Goal: Find specific page/section: Find specific page/section

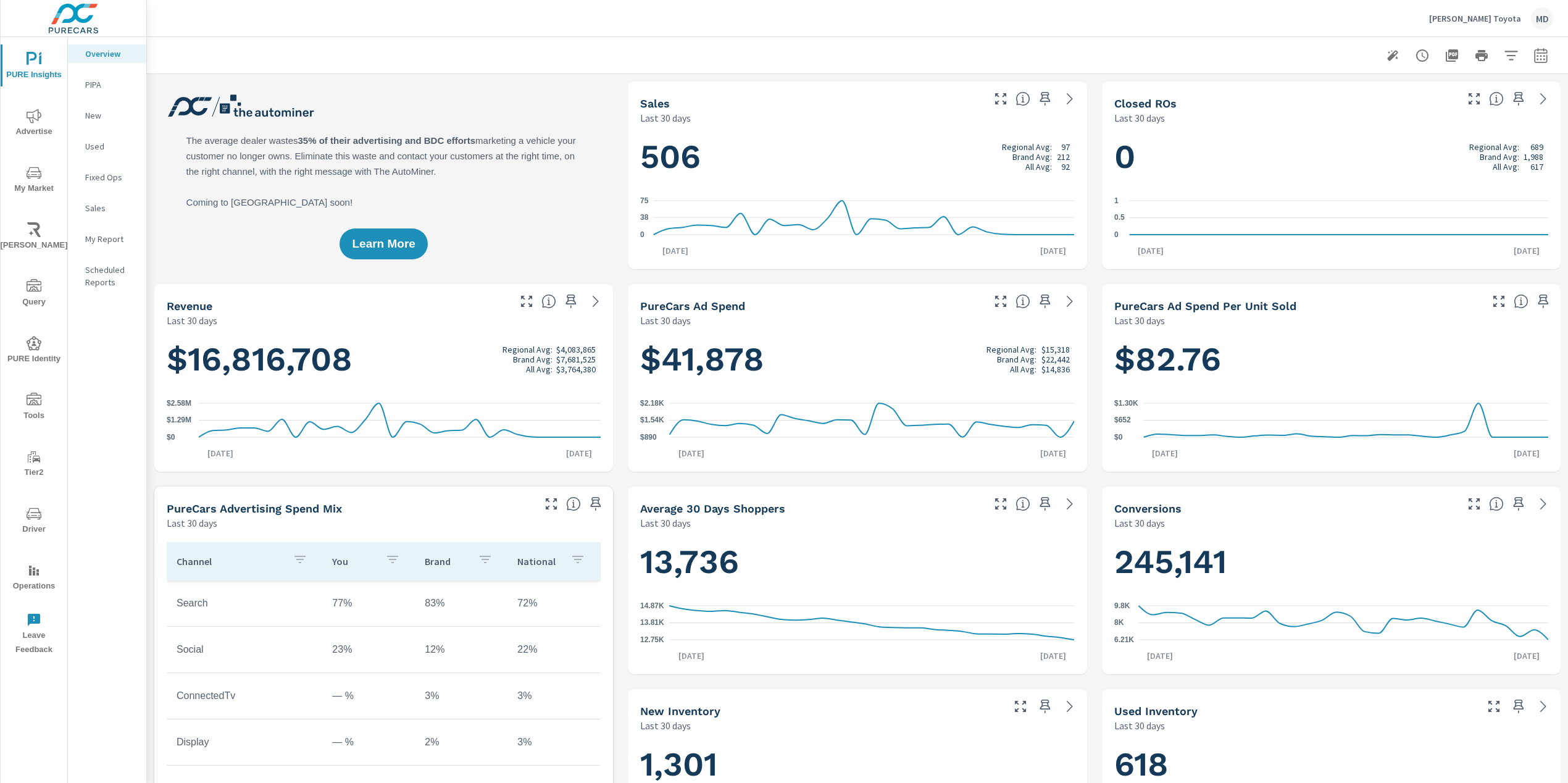
click at [31, 121] on icon "nav menu" at bounding box center [33, 115] width 15 height 15
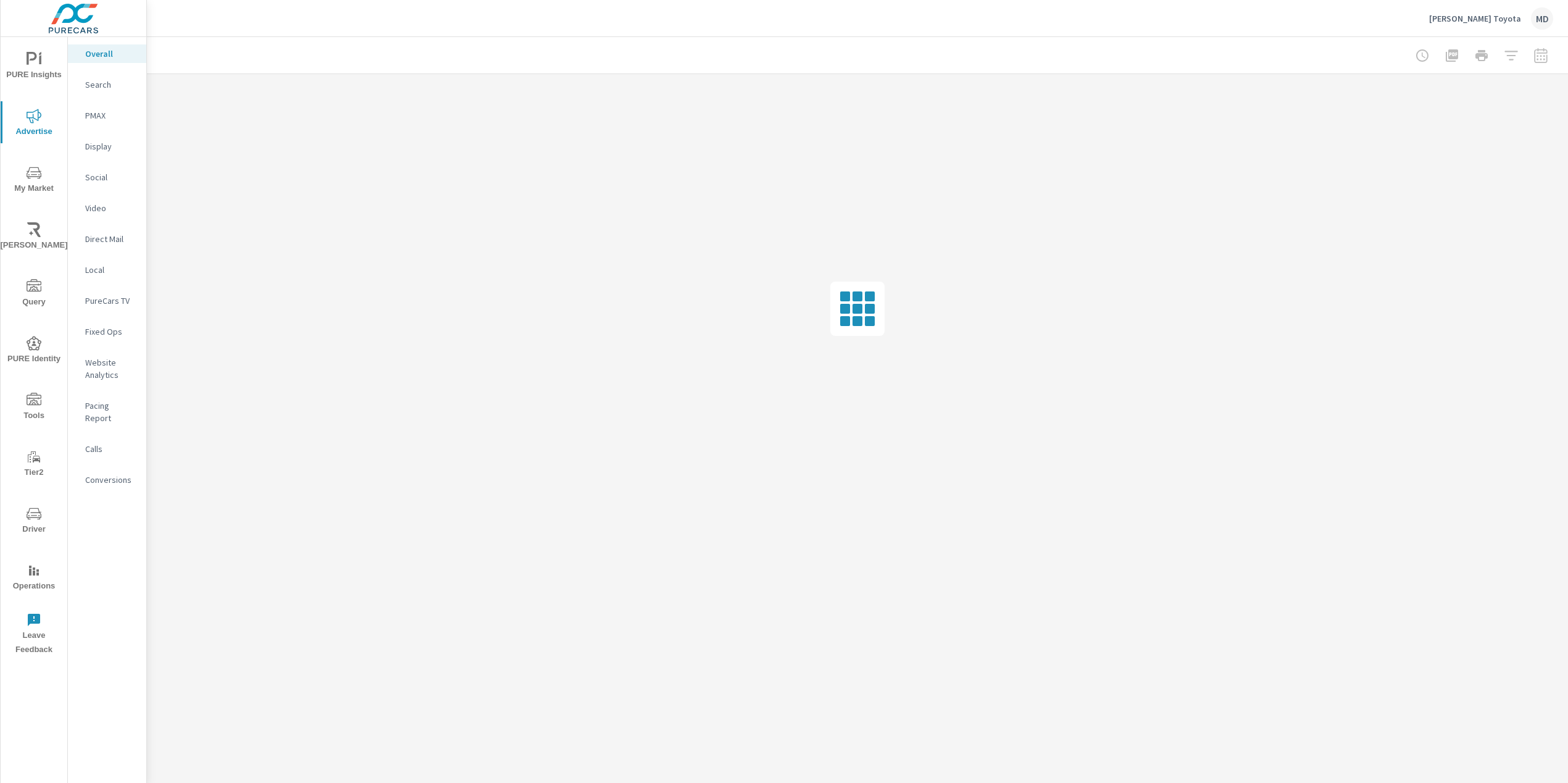
click at [108, 402] on p "Pacing Report" at bounding box center [110, 411] width 51 height 25
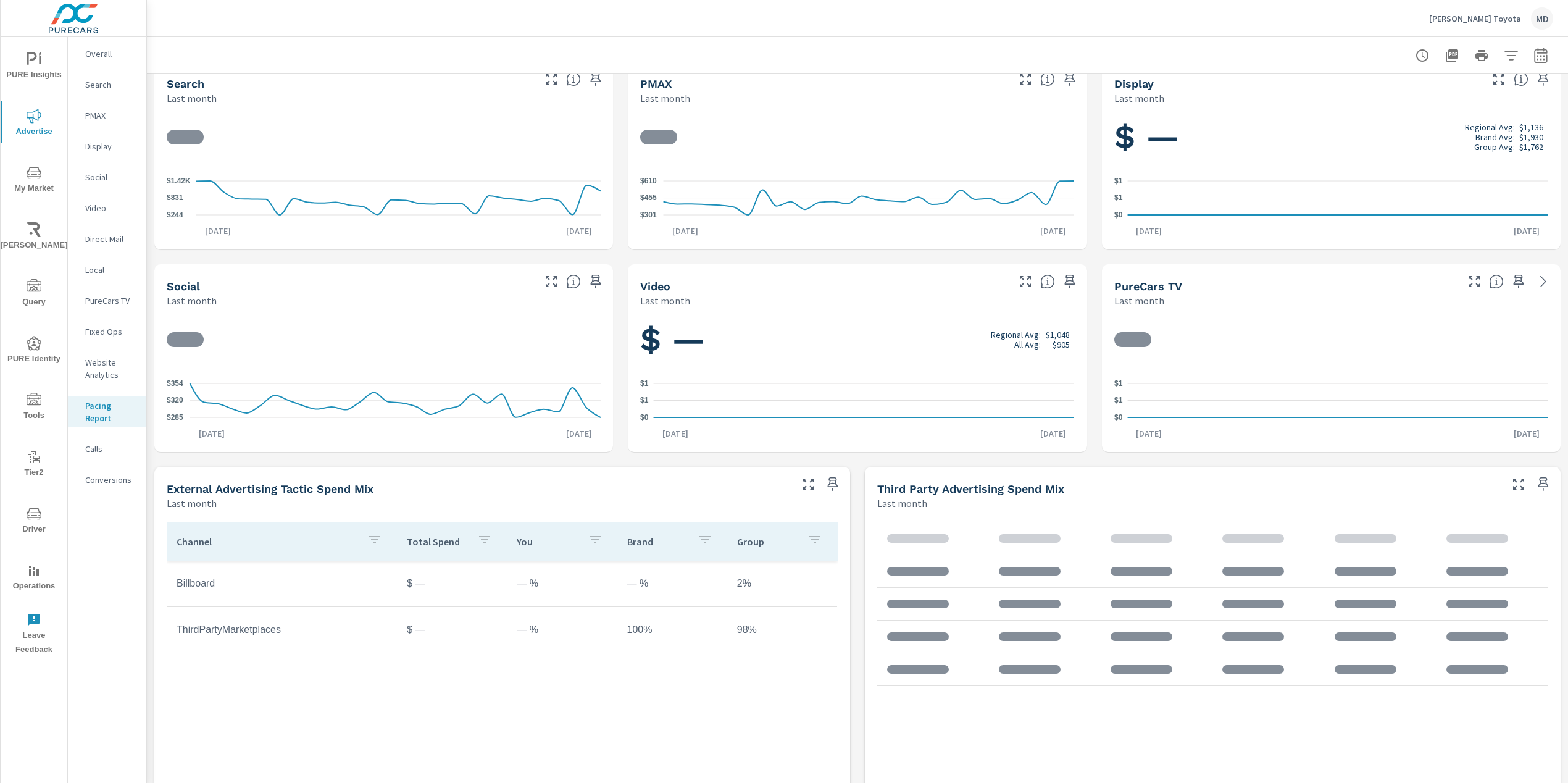
scroll to position [304, 0]
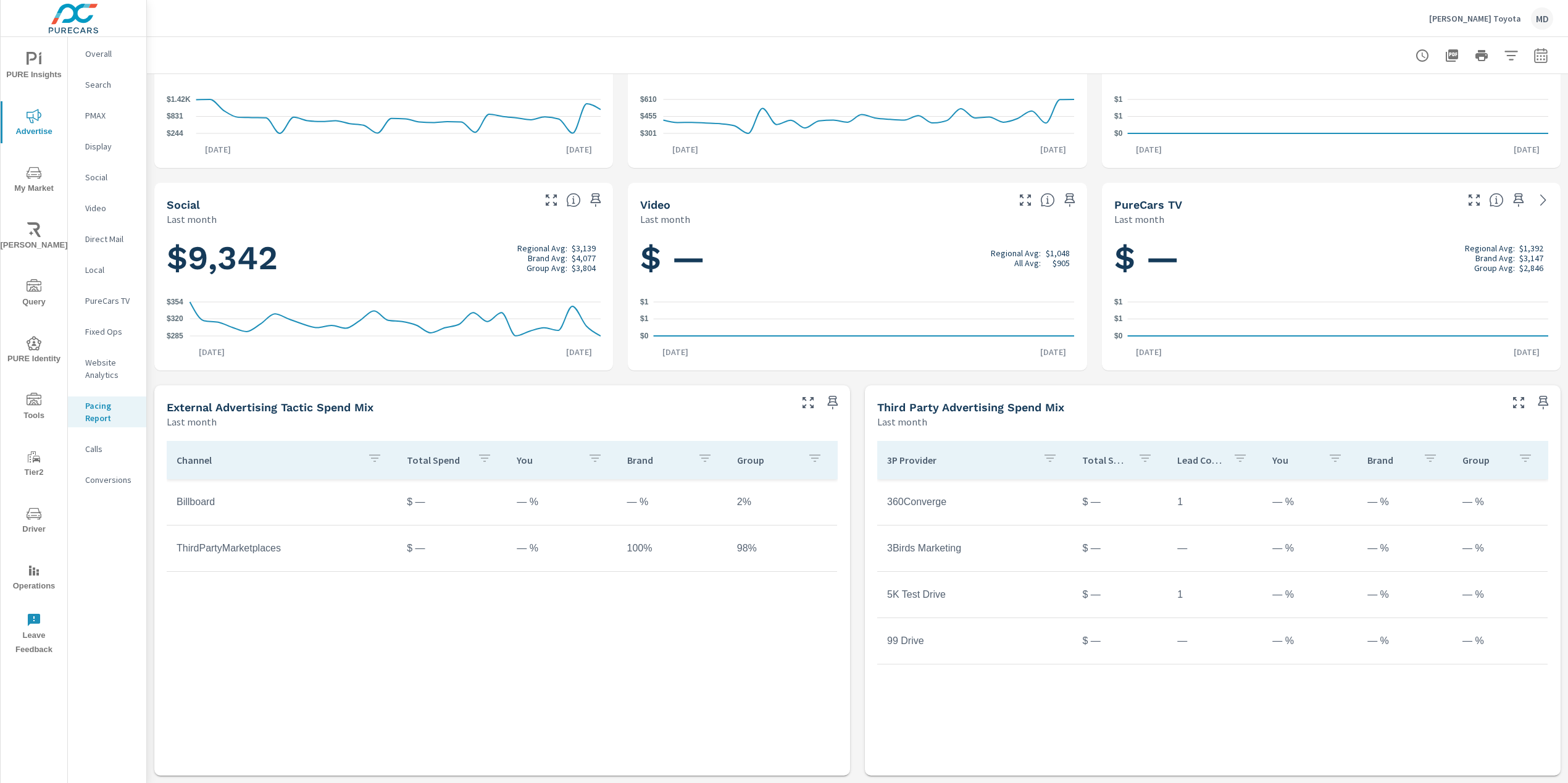
click at [1116, 414] on div "Last month" at bounding box center [1188, 421] width 622 height 15
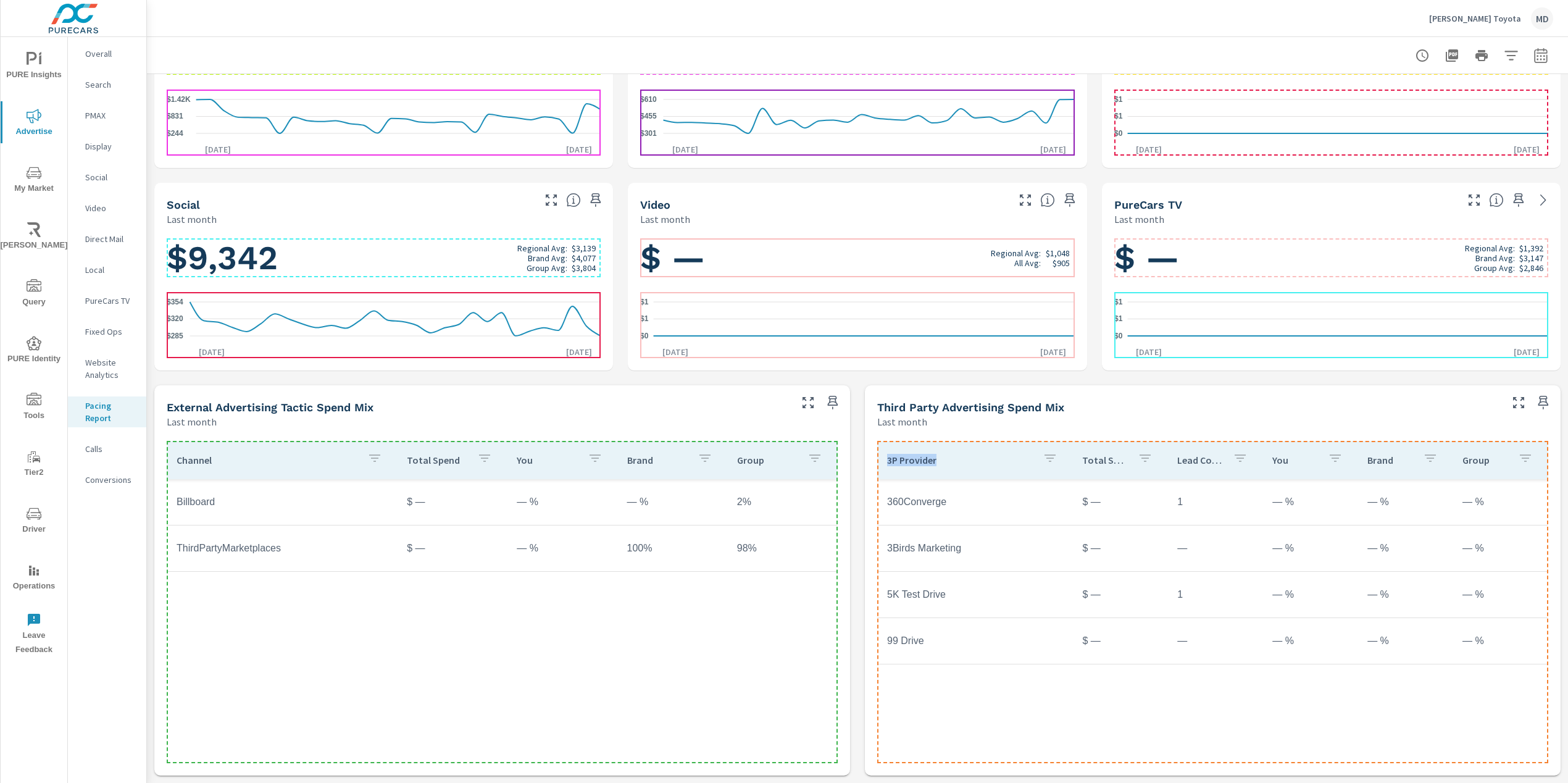
click at [1003, 461] on p "3P Provider" at bounding box center [960, 459] width 146 height 12
